Goal: Complete application form

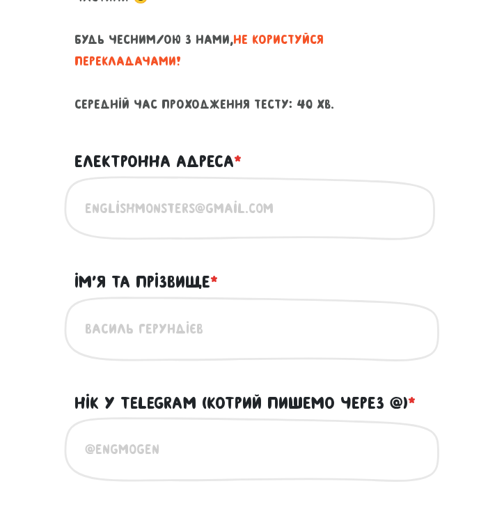
scroll to position [611, 0]
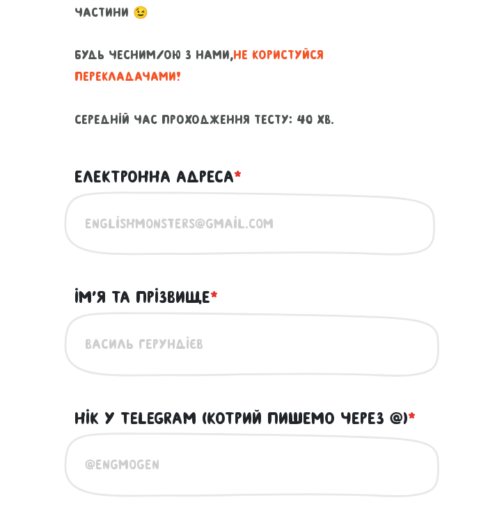
click at [178, 215] on input "Електронна адреса * ?" at bounding box center [252, 223] width 334 height 31
type input "[EMAIL_ADDRESS][DOMAIN_NAME]"
click at [148, 331] on input "Ім'я та прізвище * ?" at bounding box center [252, 344] width 334 height 31
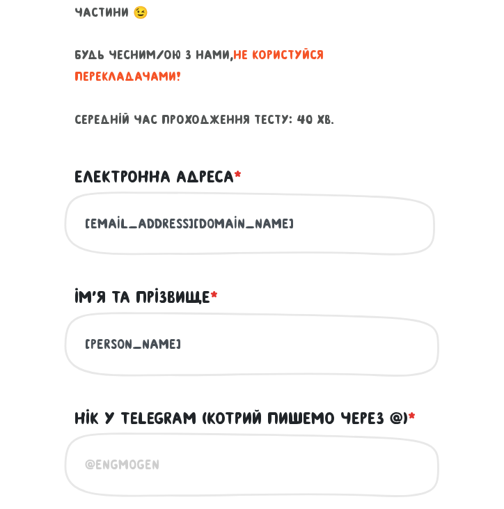
type input "[PERSON_NAME]"
click at [316, 208] on input "[EMAIL_ADDRESS][DOMAIN_NAME]" at bounding box center [252, 223] width 334 height 31
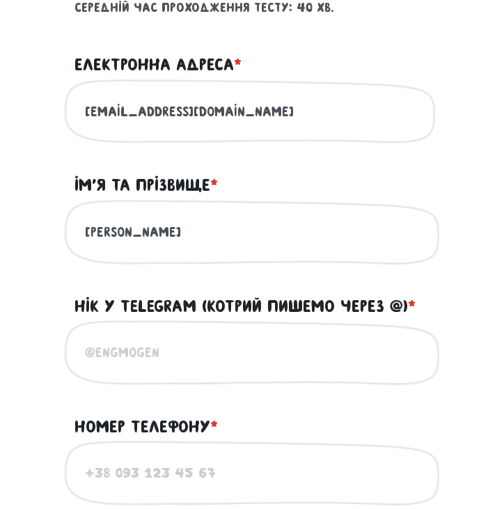
scroll to position [722, 0]
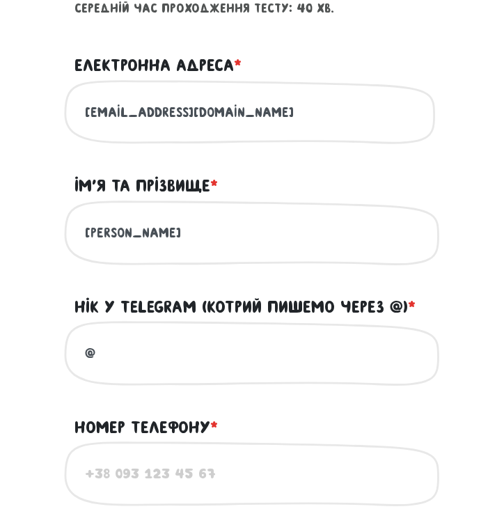
click at [163, 338] on input "@" at bounding box center [252, 353] width 334 height 31
paste input "sofia_horpyniuk"
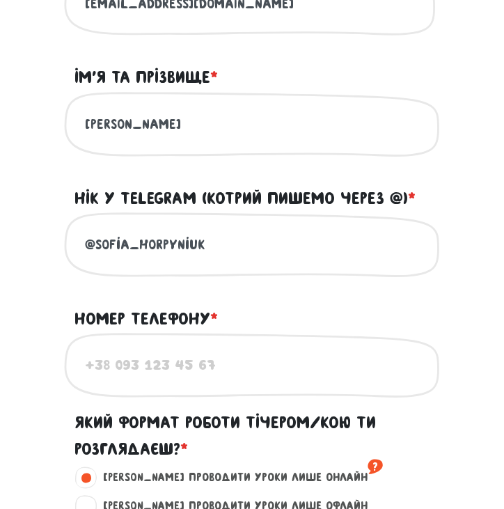
scroll to position [832, 0]
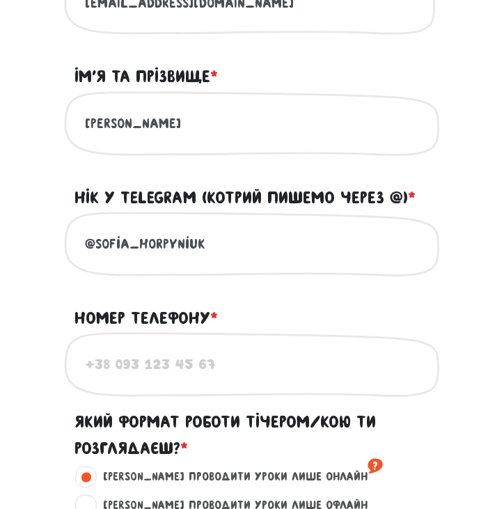
type input "@sofia_horpyniuk"
click at [136, 349] on input "Номер телефону * ?" at bounding box center [252, 364] width 334 height 31
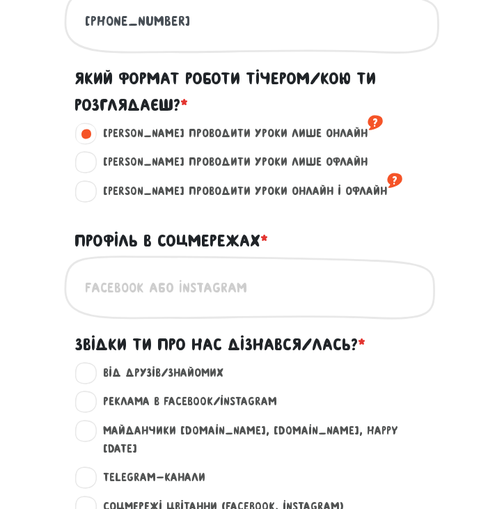
scroll to position [1177, 0]
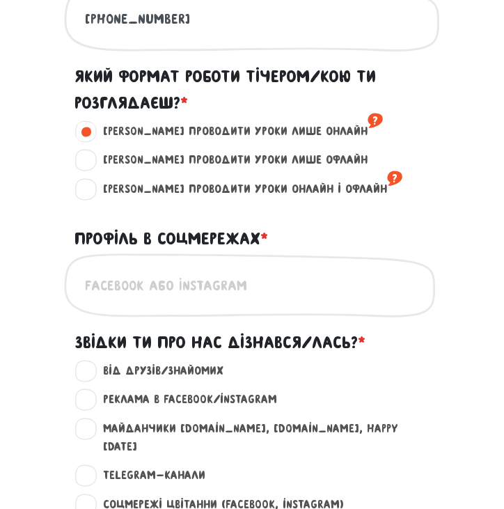
type input "[PHONE_NUMBER]"
click at [131, 272] on input "Профіль в соцмережах * ?" at bounding box center [252, 285] width 334 height 31
type input """
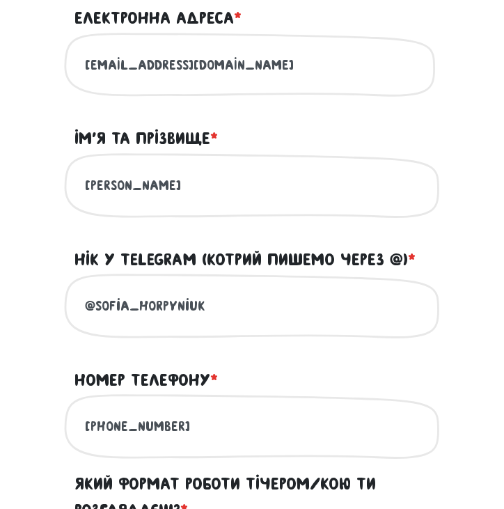
scroll to position [0, 0]
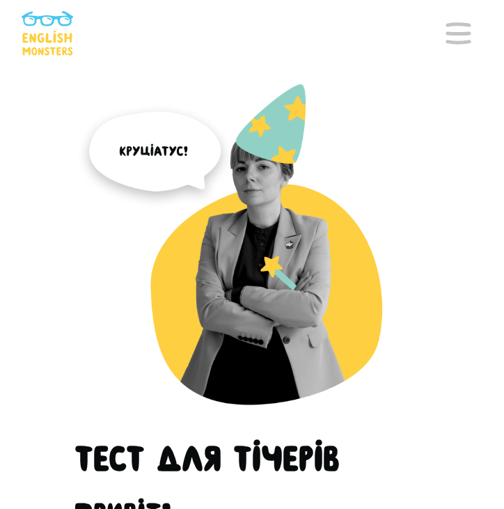
type input "@horpyniuk_sofia"
